Goal: Task Accomplishment & Management: Use online tool/utility

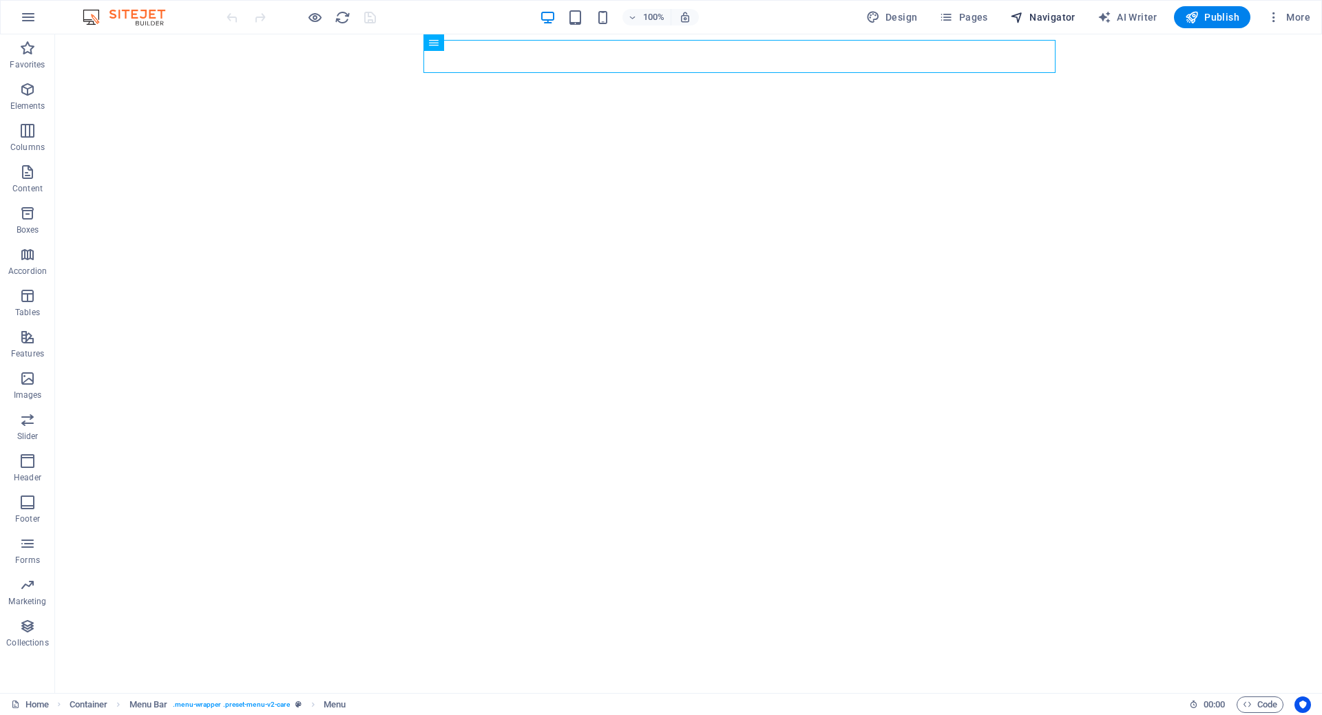
click at [1063, 17] on span "Navigator" at bounding box center [1042, 17] width 65 height 14
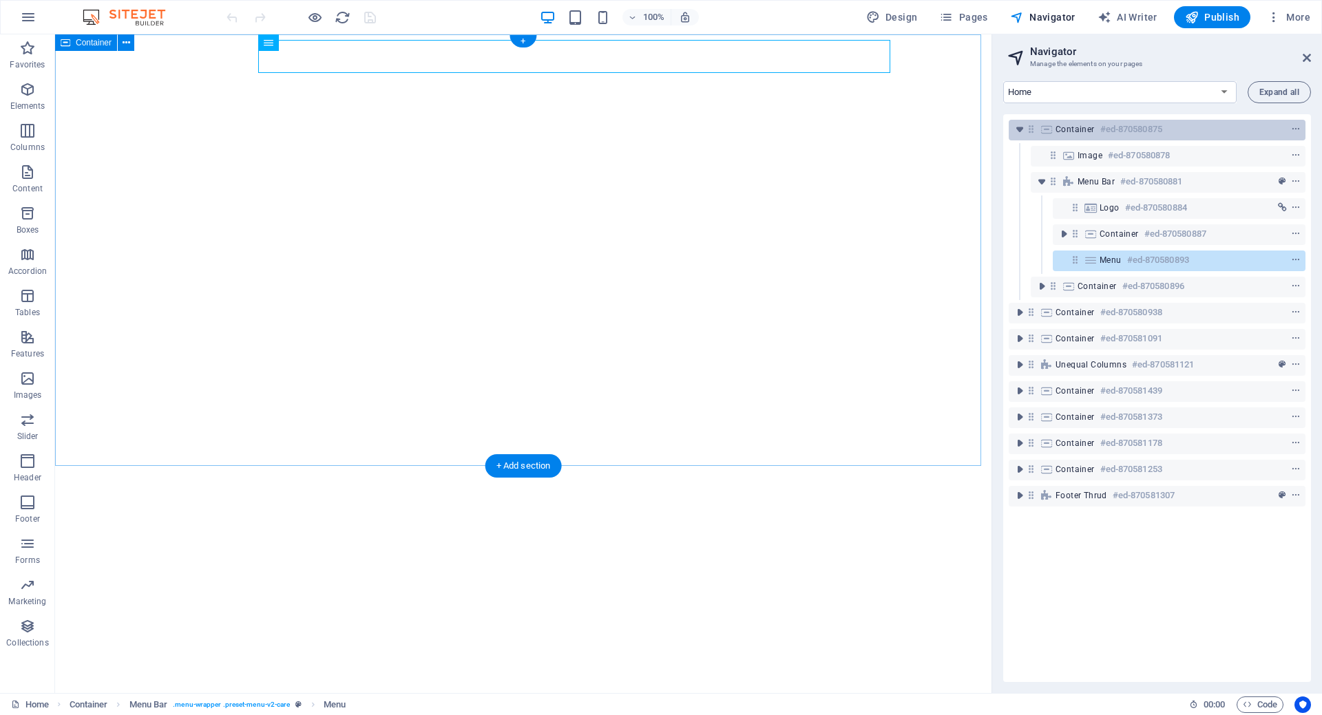
click at [1091, 137] on div "Container #ed-870580875" at bounding box center [1145, 129] width 181 height 17
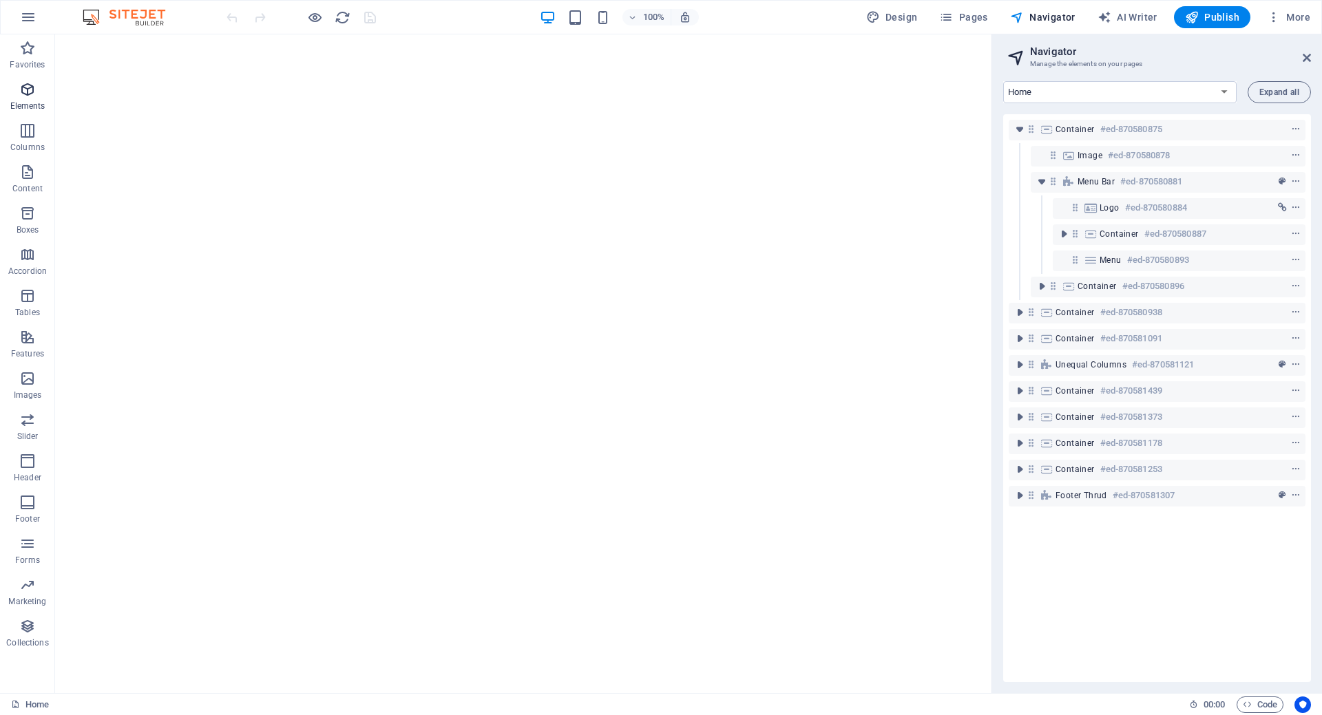
click at [39, 98] on span "Elements" at bounding box center [27, 97] width 55 height 33
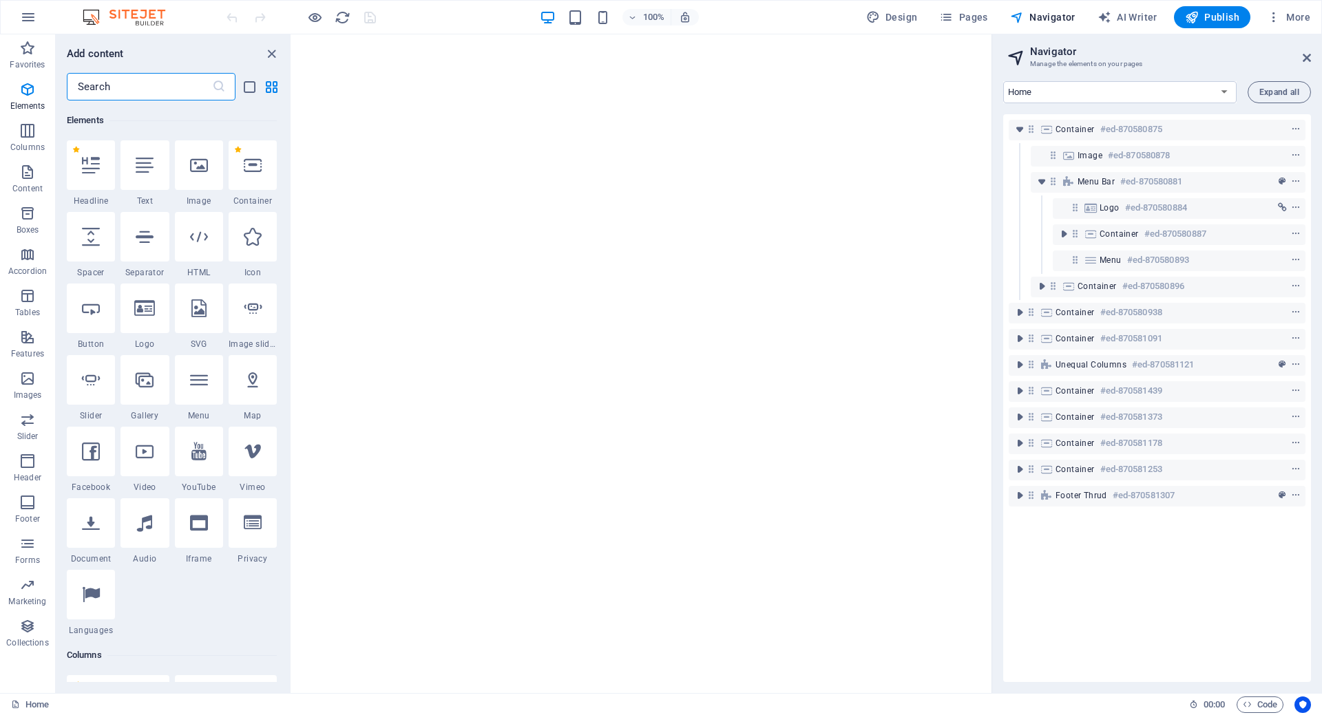
scroll to position [147, 0]
click at [154, 15] on img at bounding box center [130, 17] width 103 height 17
click at [342, 17] on icon "reload" at bounding box center [343, 18] width 16 height 16
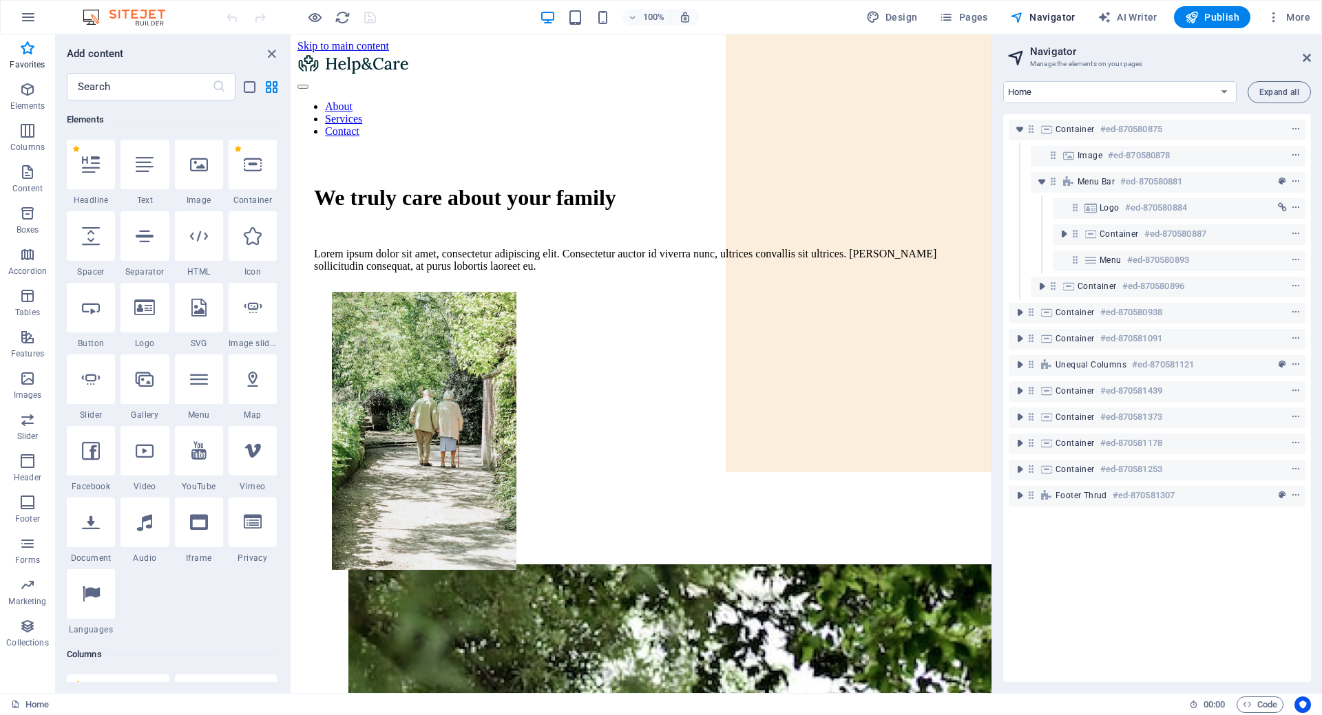
scroll to position [0, 0]
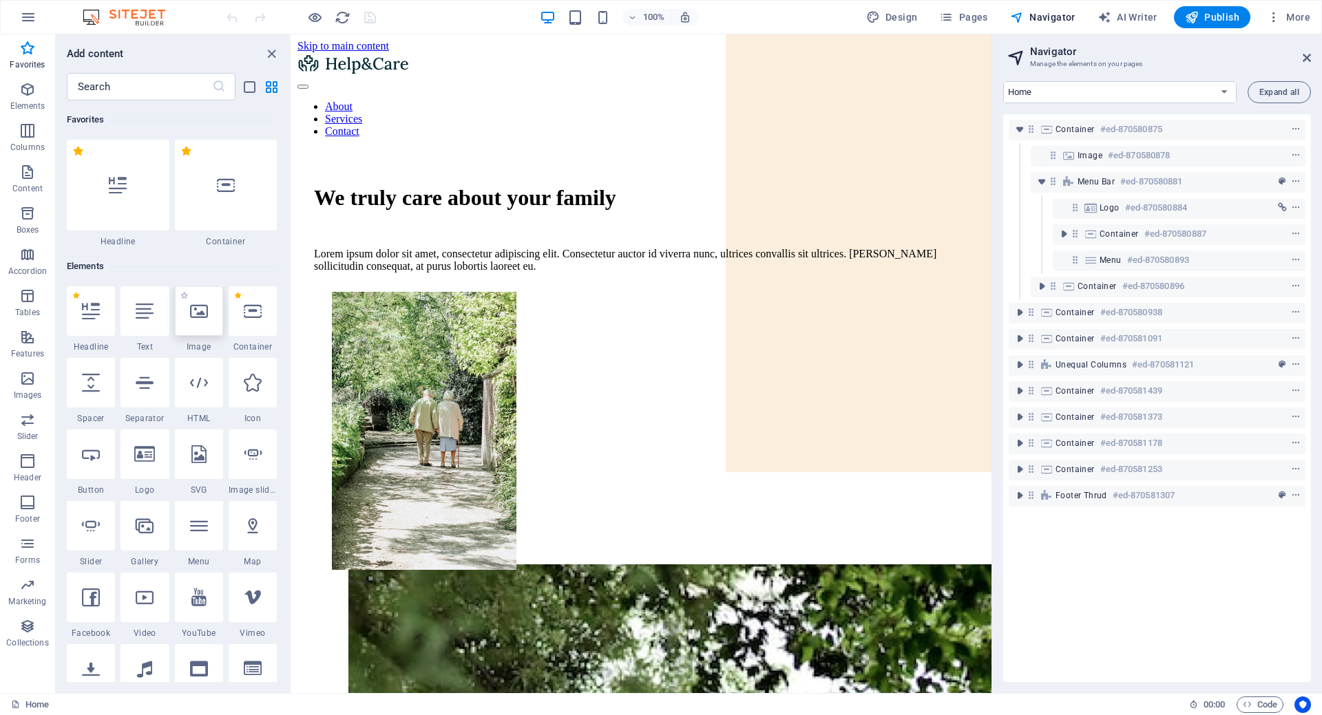
click at [204, 330] on div at bounding box center [199, 311] width 48 height 50
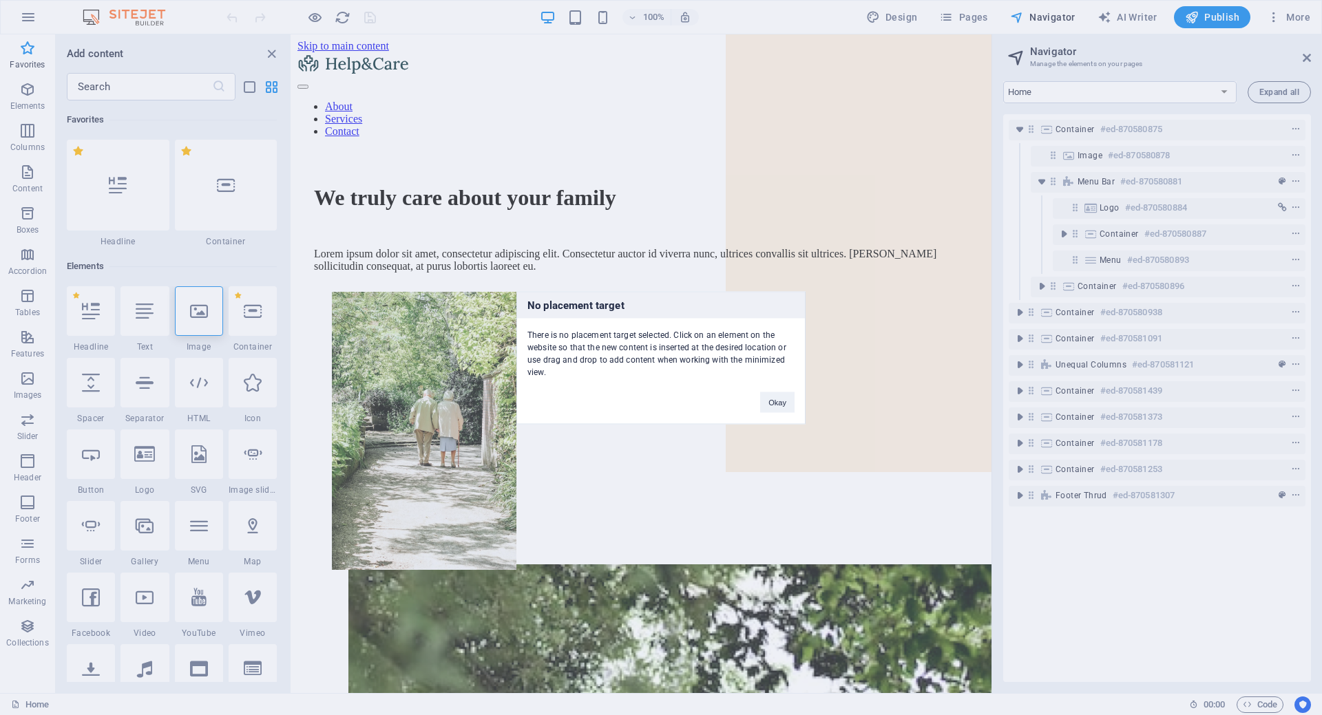
drag, startPoint x: 197, startPoint y: 301, endPoint x: 524, endPoint y: 407, distance: 343.7
click at [524, 407] on div "No placement target There is no placement target selected. Click on an element …" at bounding box center [661, 357] width 1322 height 715
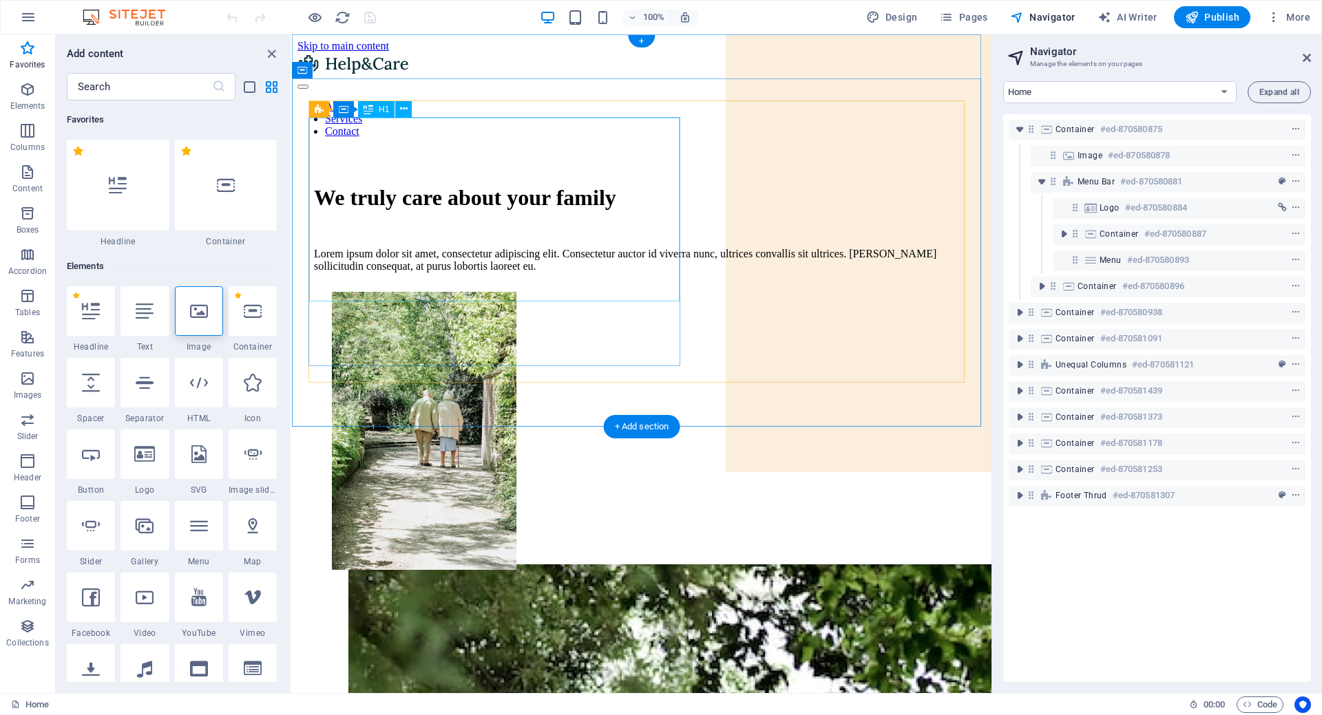
click at [435, 211] on div "We truly care about your family" at bounding box center [641, 197] width 655 height 25
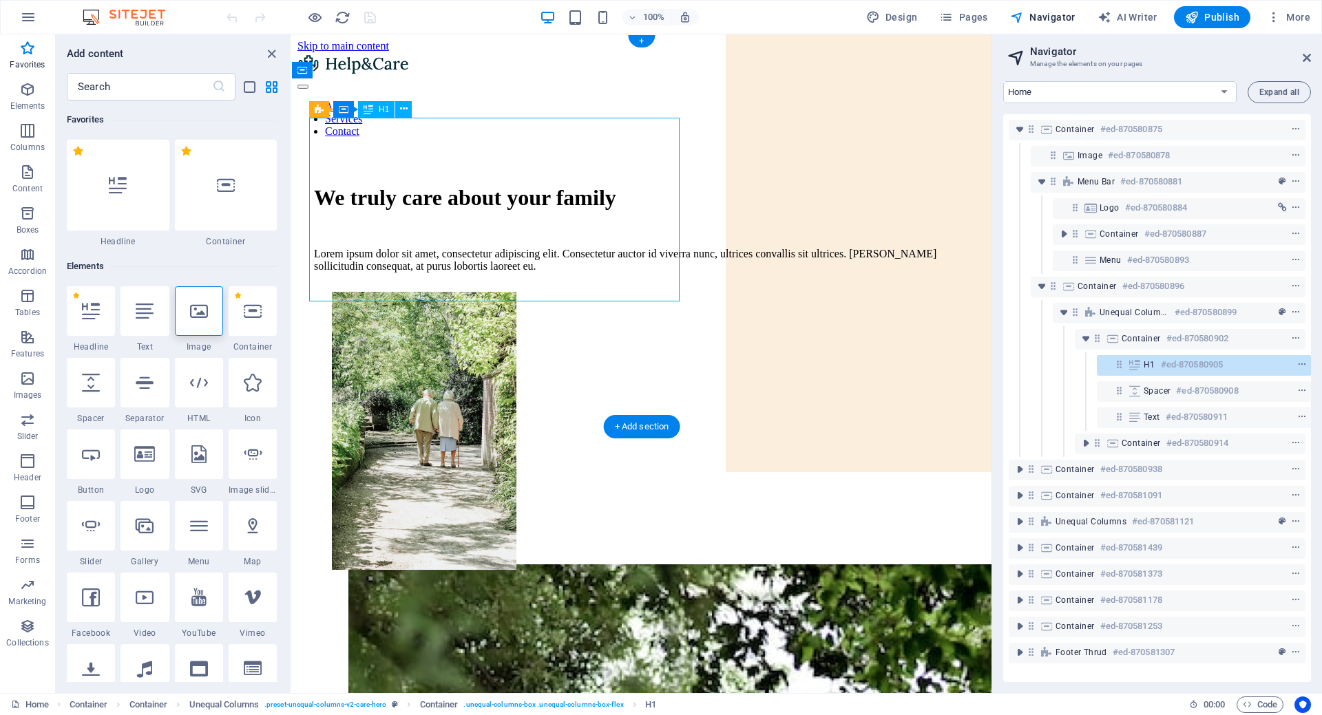
scroll to position [0, 3]
click at [466, 202] on div "We truly care about your family" at bounding box center [641, 197] width 655 height 25
drag, startPoint x: 466, startPoint y: 200, endPoint x: 686, endPoint y: 285, distance: 236.0
click at [466, 203] on div "We truly care about your family" at bounding box center [641, 197] width 655 height 25
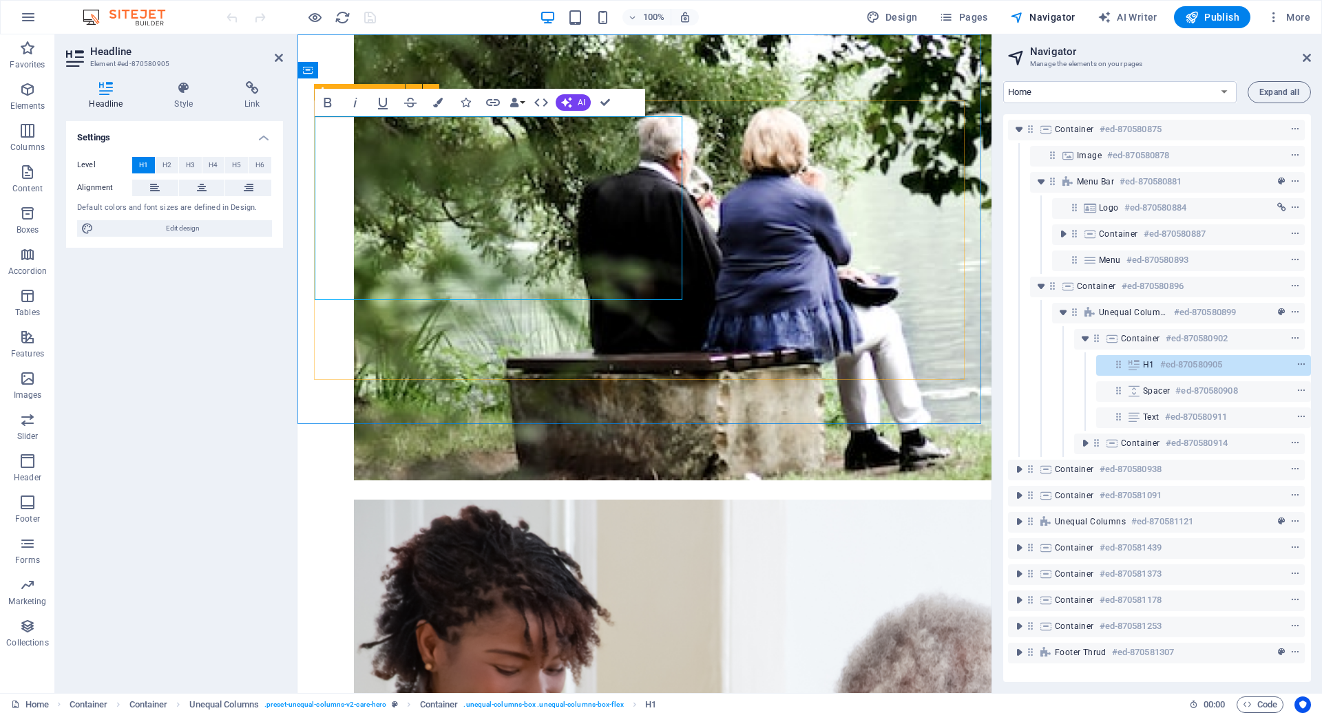
scroll to position [0, 0]
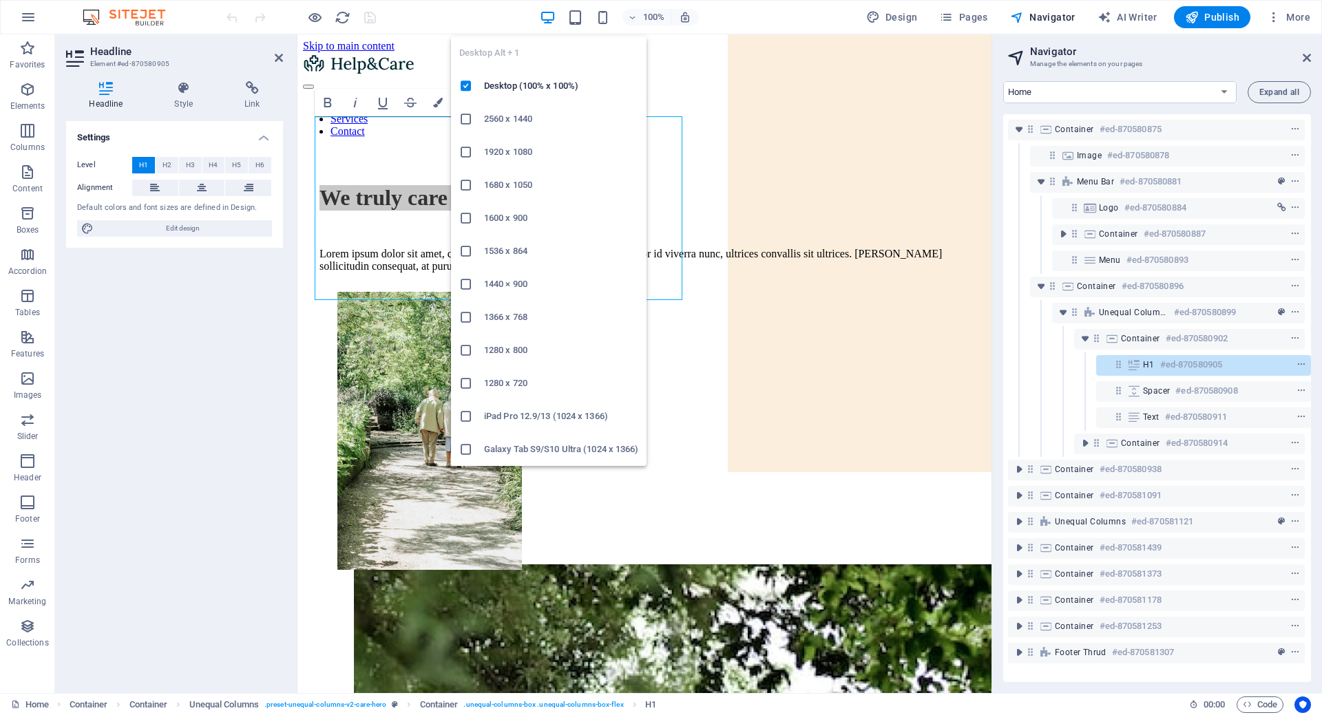
click at [556, 28] on div "Desktop Alt + 1 Desktop (100% x 100%) 2560 x 1440 1920 x 1080 1680 x [PHONE_NUM…" at bounding box center [548, 245] width 195 height 441
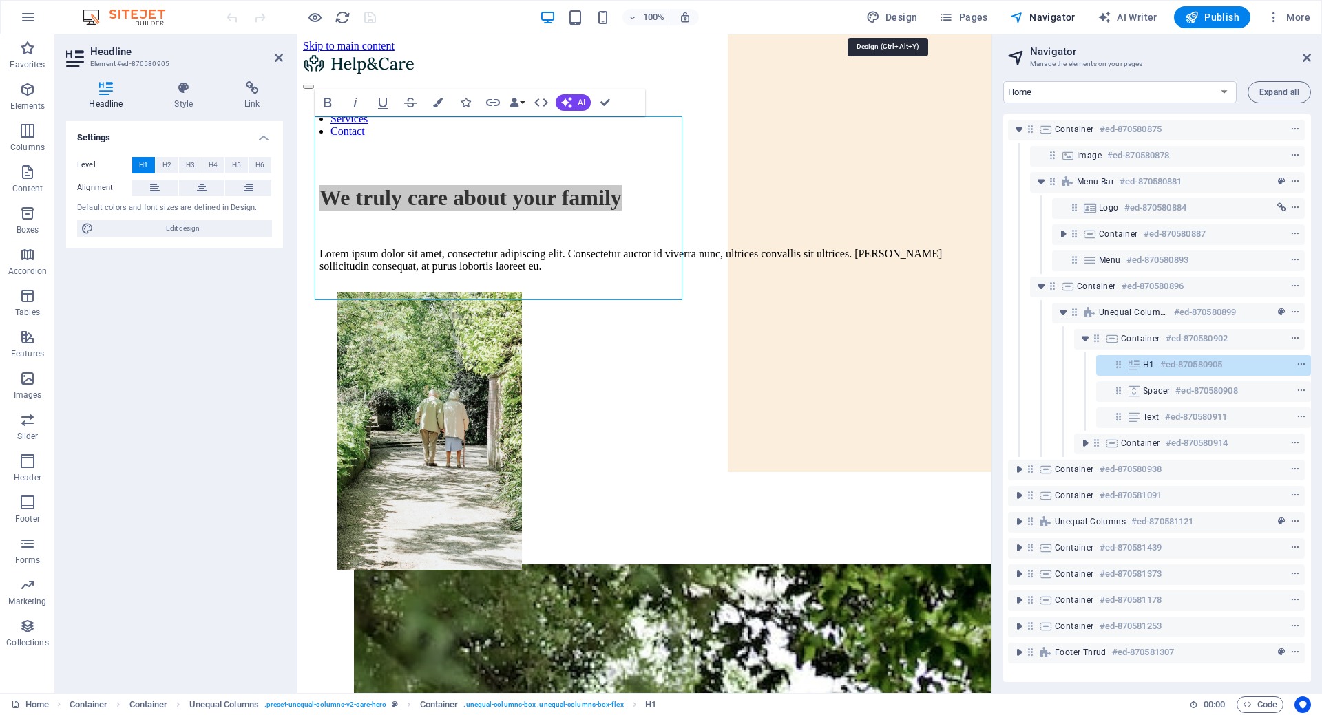
drag, startPoint x: 887, startPoint y: 18, endPoint x: 893, endPoint y: 30, distance: 13.9
click at [887, 19] on span "Design" at bounding box center [892, 17] width 52 height 14
select select "px"
select select "400"
select select "px"
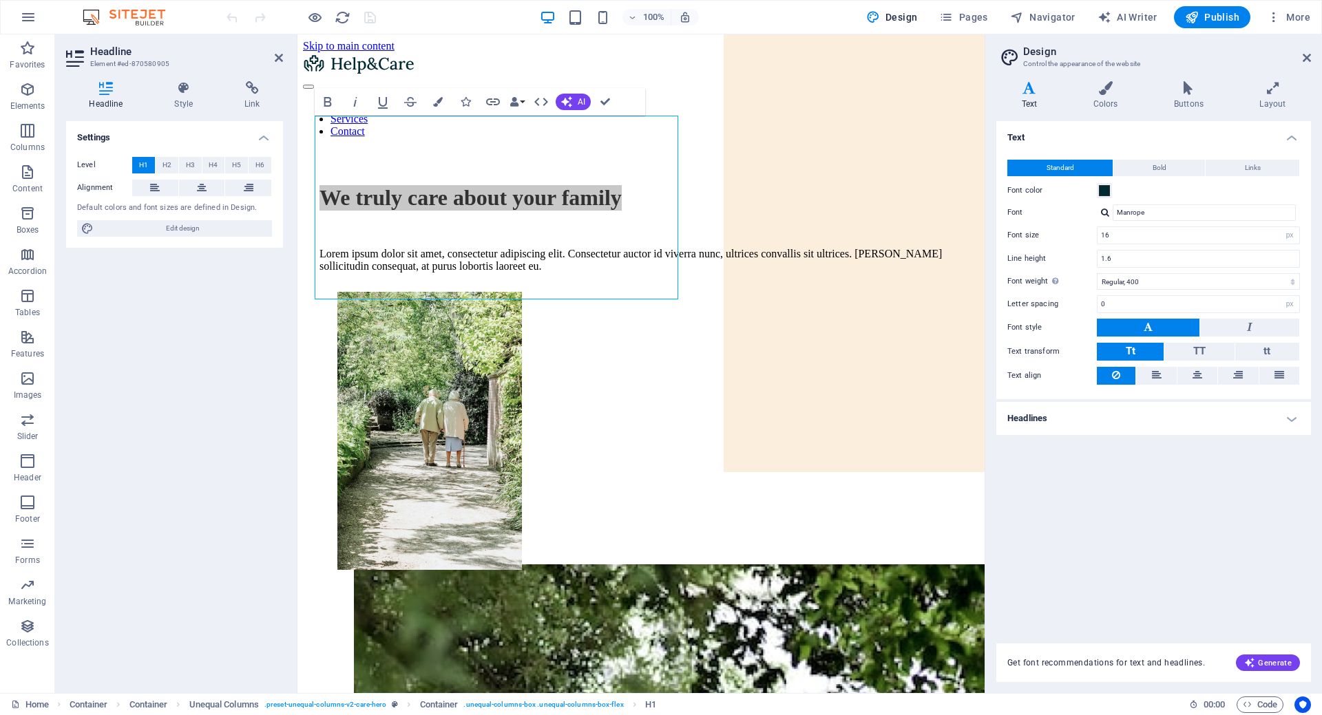
click at [1311, 56] on aside "Design Control the appearance of the website Variants Text Colors Buttons Layou…" at bounding box center [1152, 363] width 337 height 659
click at [1298, 15] on span "More" at bounding box center [1288, 17] width 43 height 14
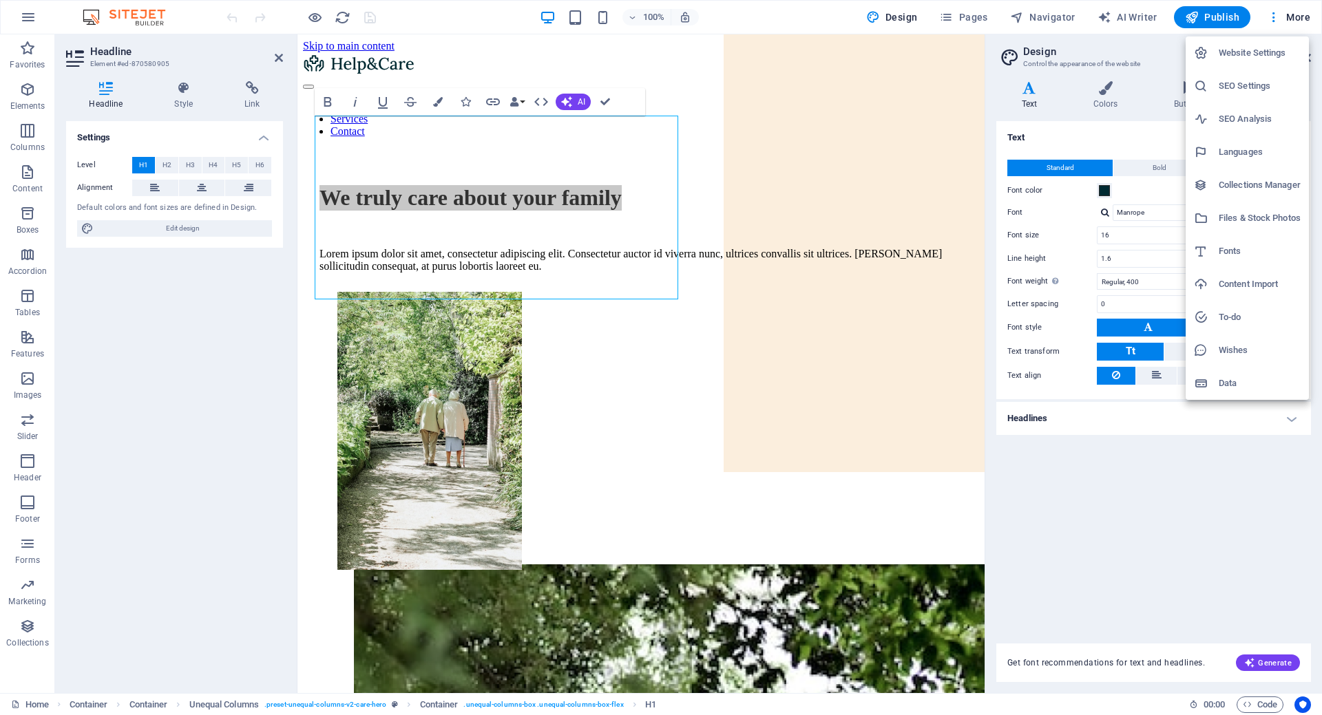
click at [1253, 50] on h6 "Website Settings" at bounding box center [1259, 53] width 82 height 17
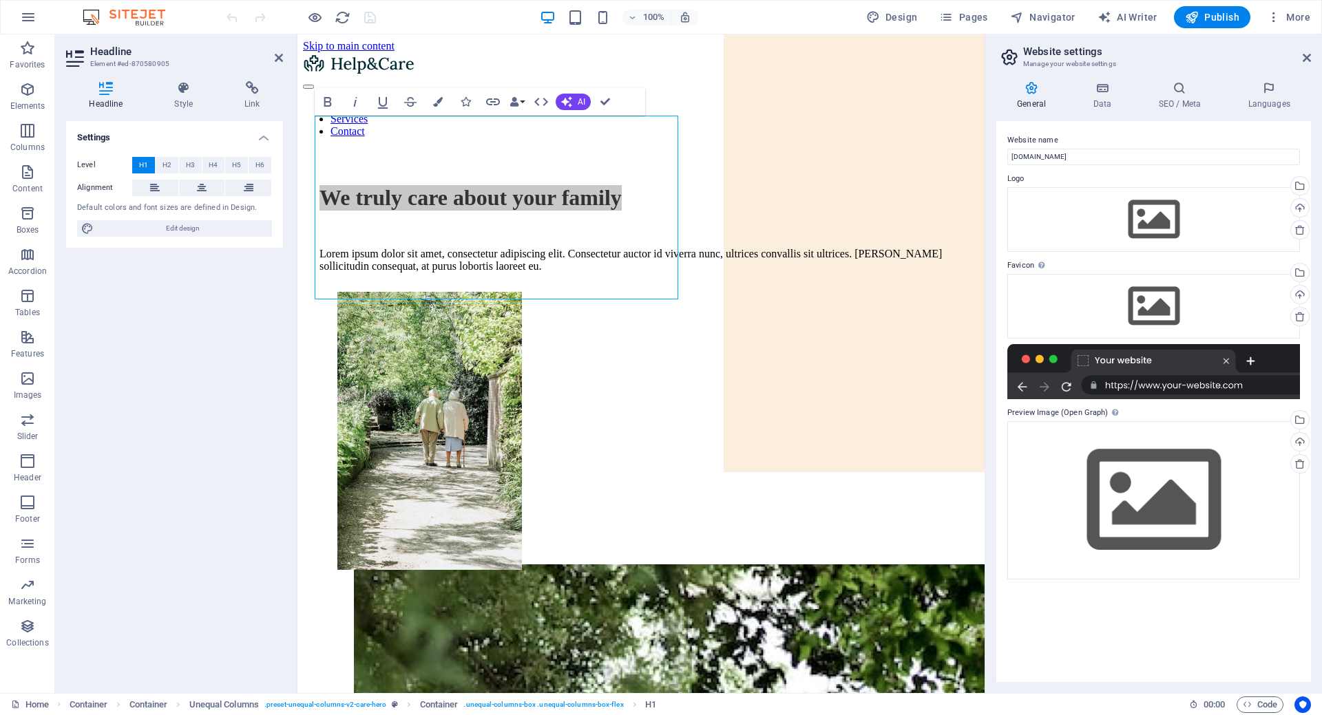
click at [246, 432] on div "Settings Level H1 H2 H3 H4 H5 H6 Alignment Default colors and font sizes are de…" at bounding box center [174, 401] width 217 height 561
click at [34, 178] on icon "button" at bounding box center [27, 172] width 17 height 17
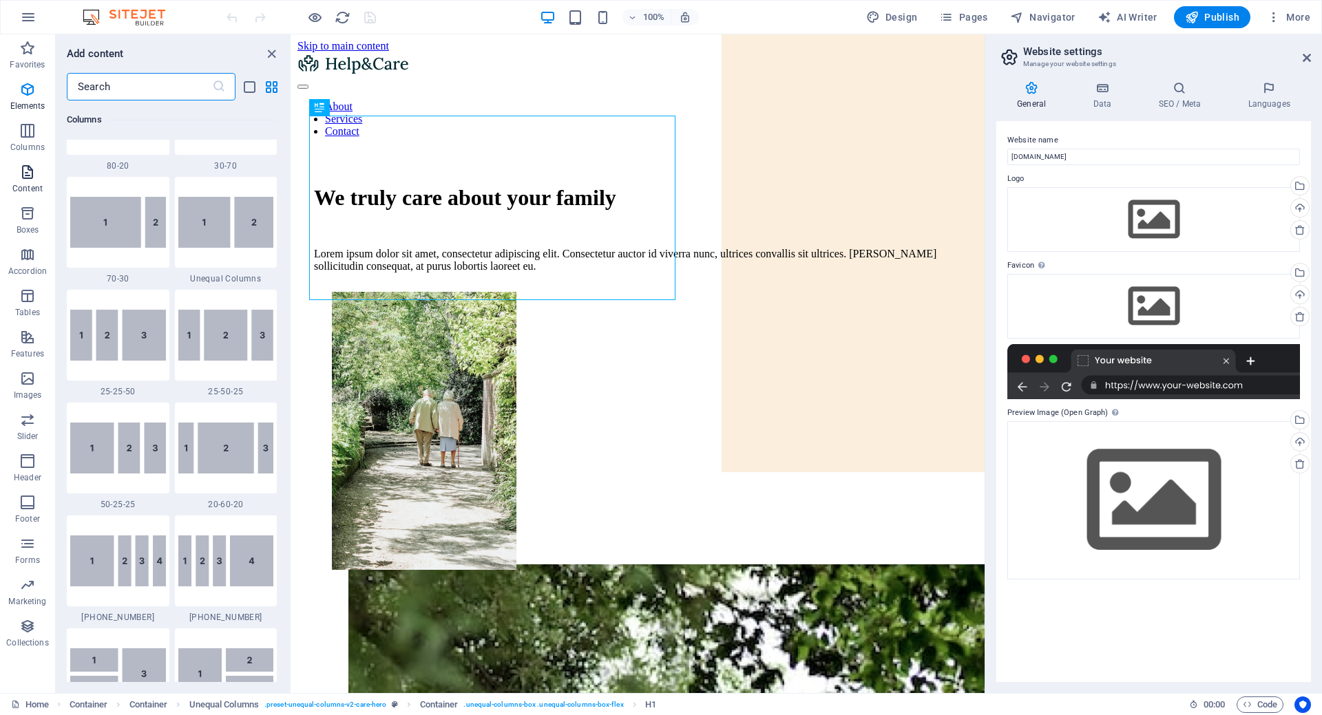
scroll to position [2409, 0]
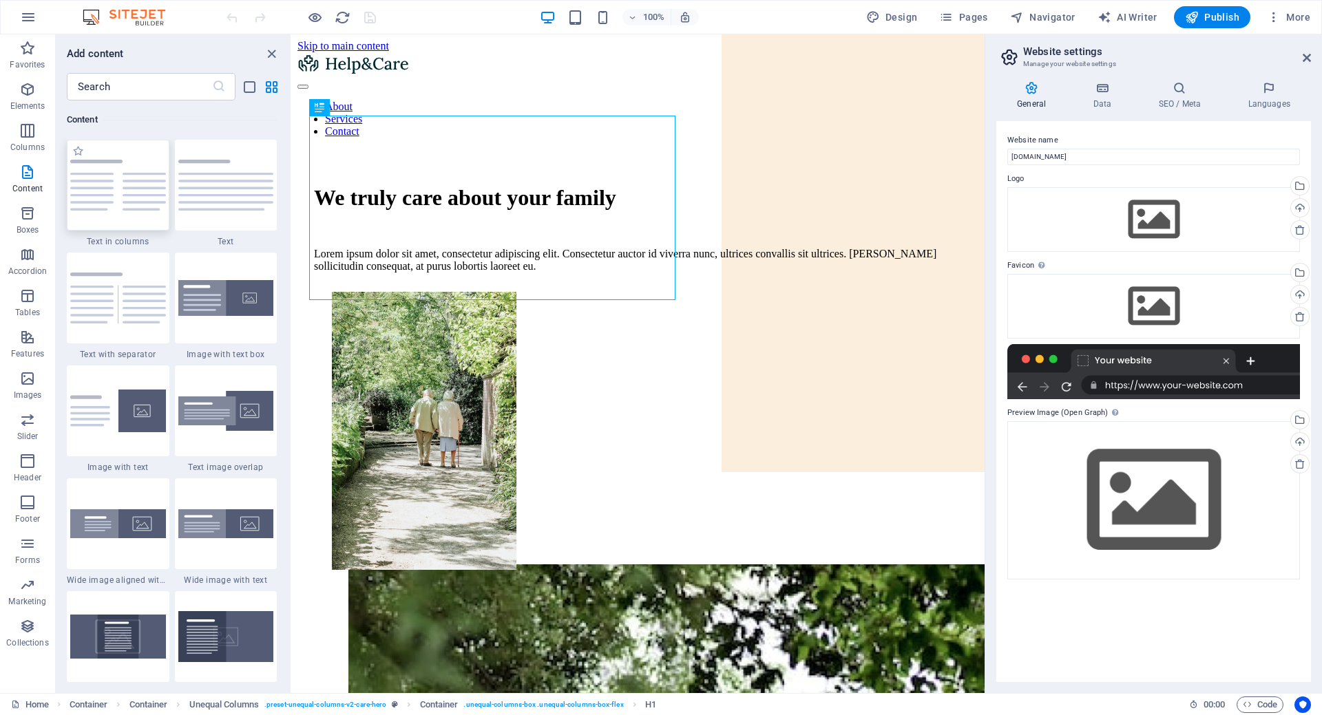
click at [98, 195] on img at bounding box center [118, 185] width 96 height 51
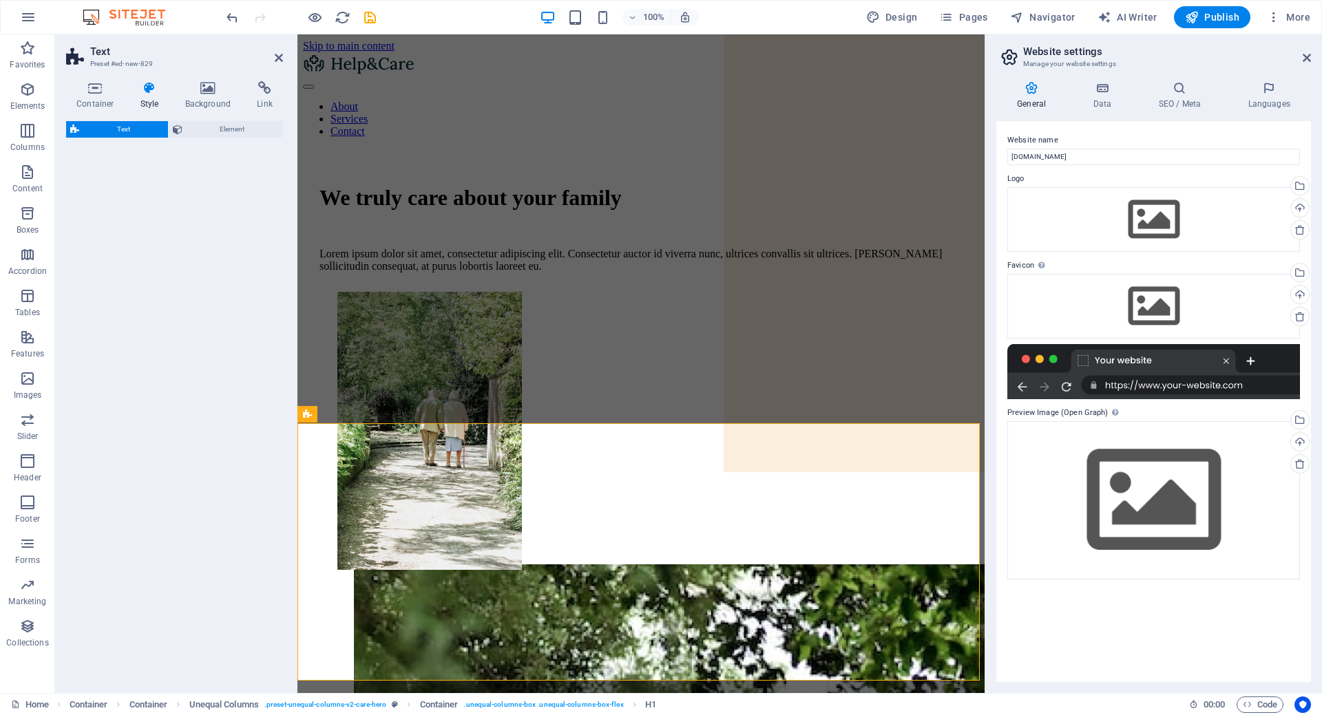
select select "rem"
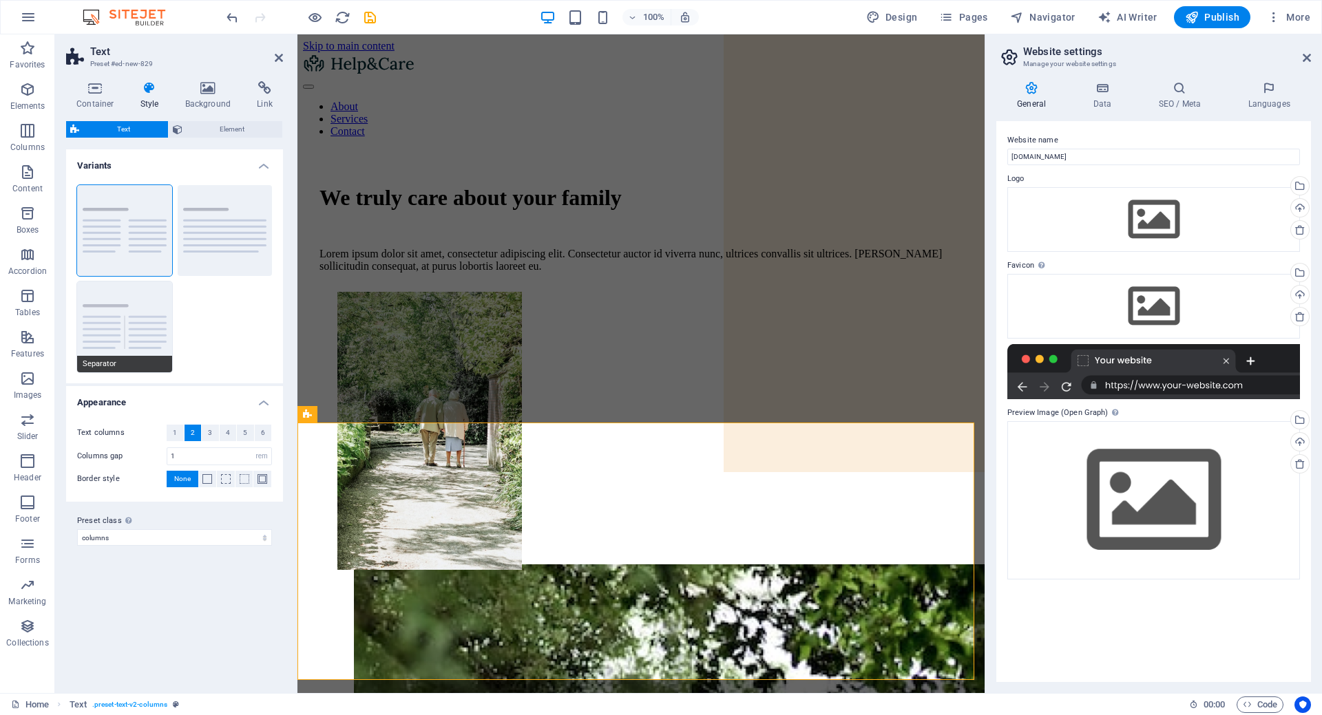
click at [116, 317] on button "Separator" at bounding box center [124, 327] width 95 height 91
type input "4"
